Goal: Download file/media

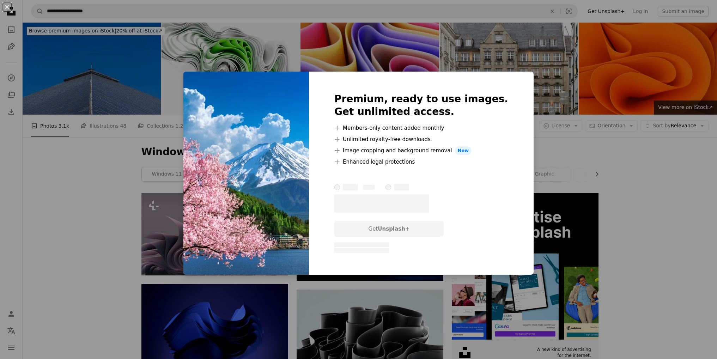
scroll to position [1793, 0]
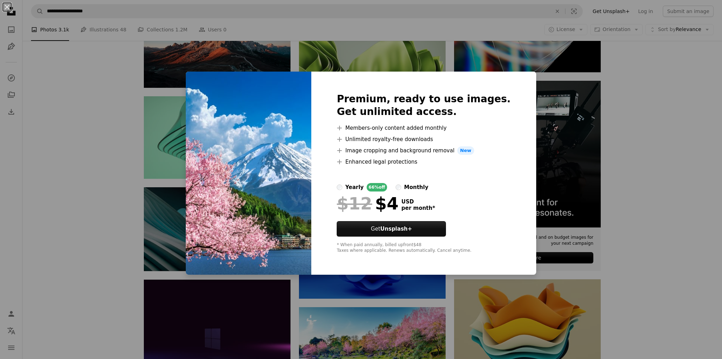
click at [622, 143] on div "An X shape Premium, ready to use images. Get unlimited access. A plus sign Memb…" at bounding box center [361, 179] width 722 height 359
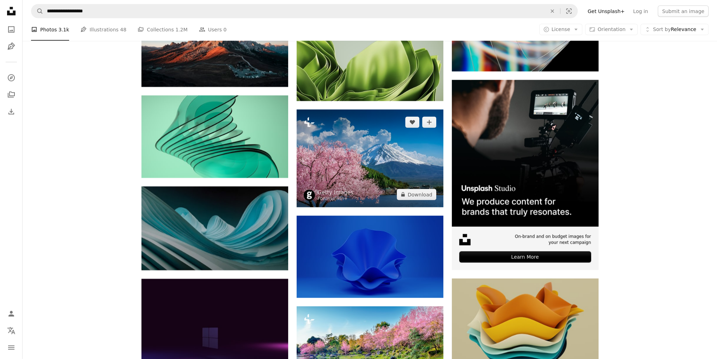
click at [388, 163] on img at bounding box center [369, 159] width 147 height 98
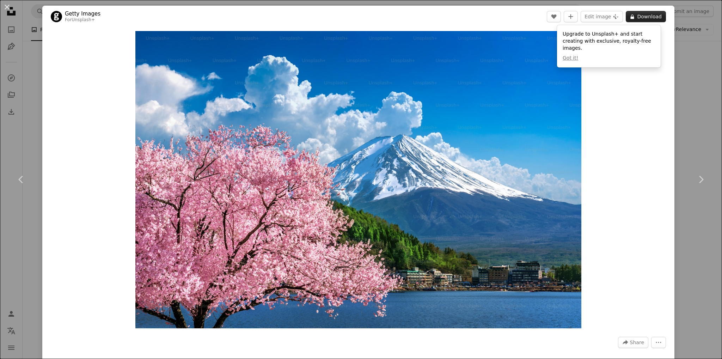
click at [636, 16] on button "A lock Download" at bounding box center [646, 16] width 40 height 11
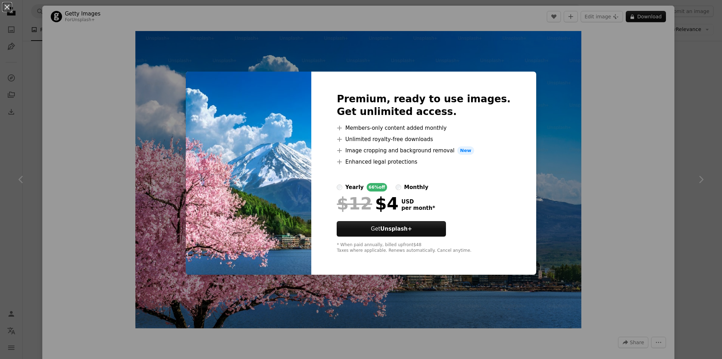
click at [640, 171] on div "An X shape Premium, ready to use images. Get unlimited access. A plus sign Memb…" at bounding box center [361, 179] width 722 height 359
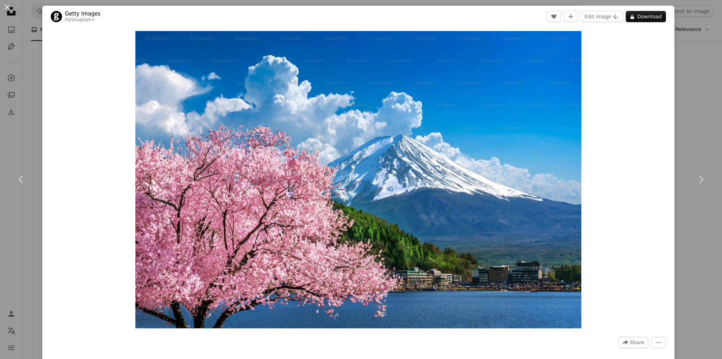
click at [640, 170] on div "Zoom in" at bounding box center [358, 179] width 632 height 304
click at [10, 5] on button "An X shape" at bounding box center [7, 7] width 8 height 8
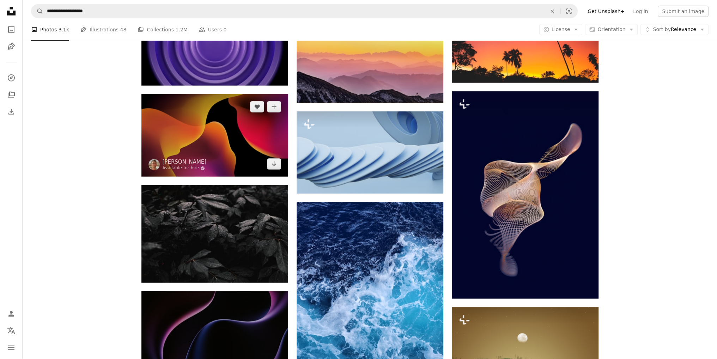
scroll to position [6058, 0]
